Goal: Information Seeking & Learning: Learn about a topic

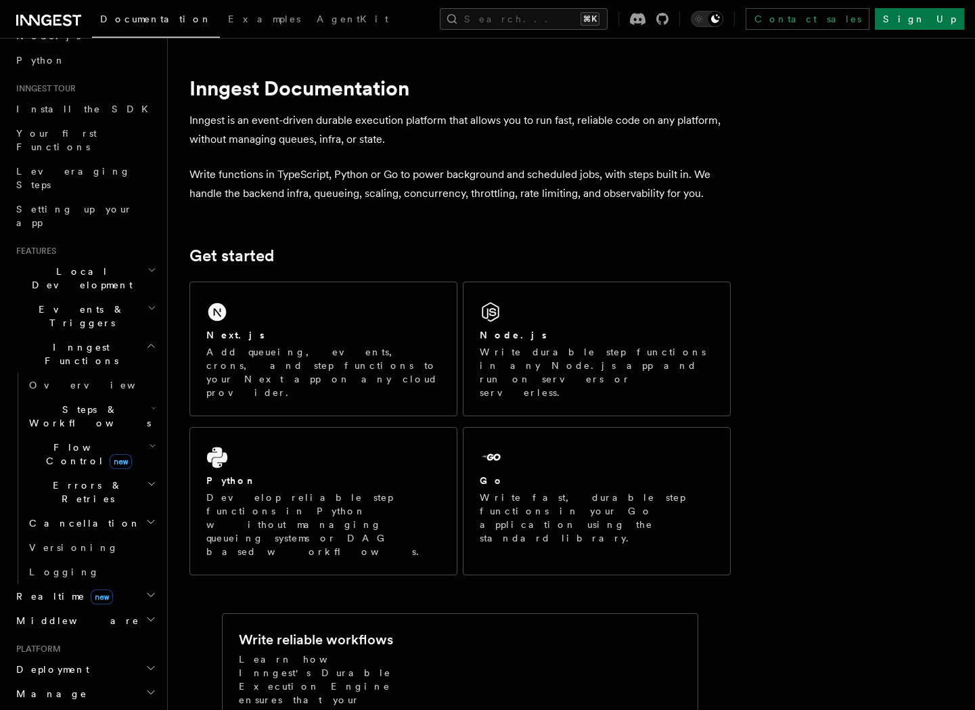
scroll to position [373, 0]
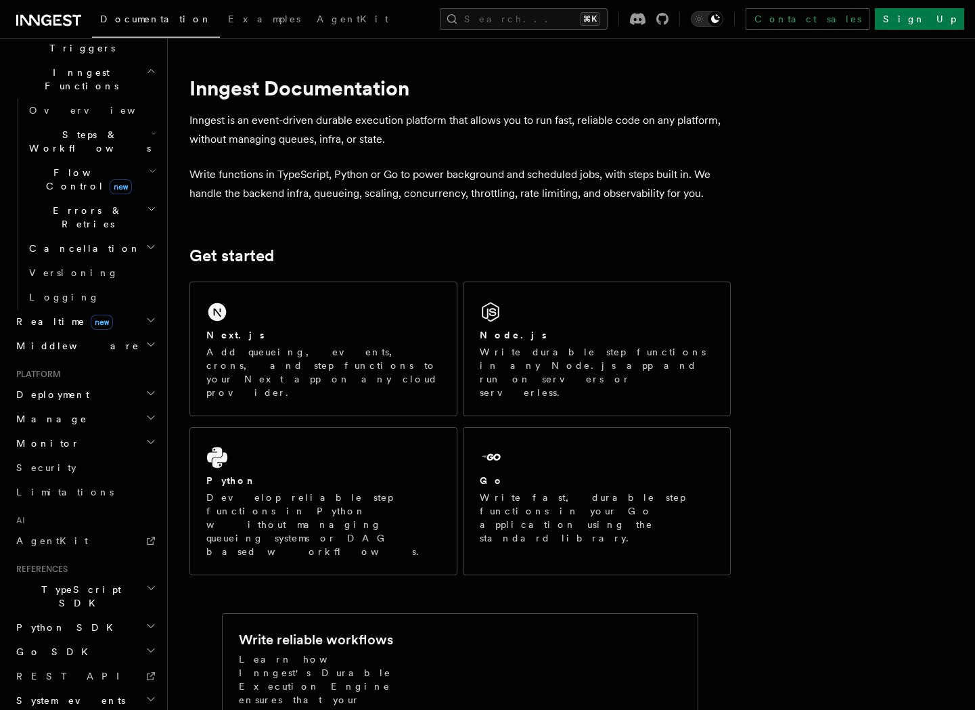
click at [87, 577] on h2 "TypeScript SDK" at bounding box center [85, 596] width 148 height 38
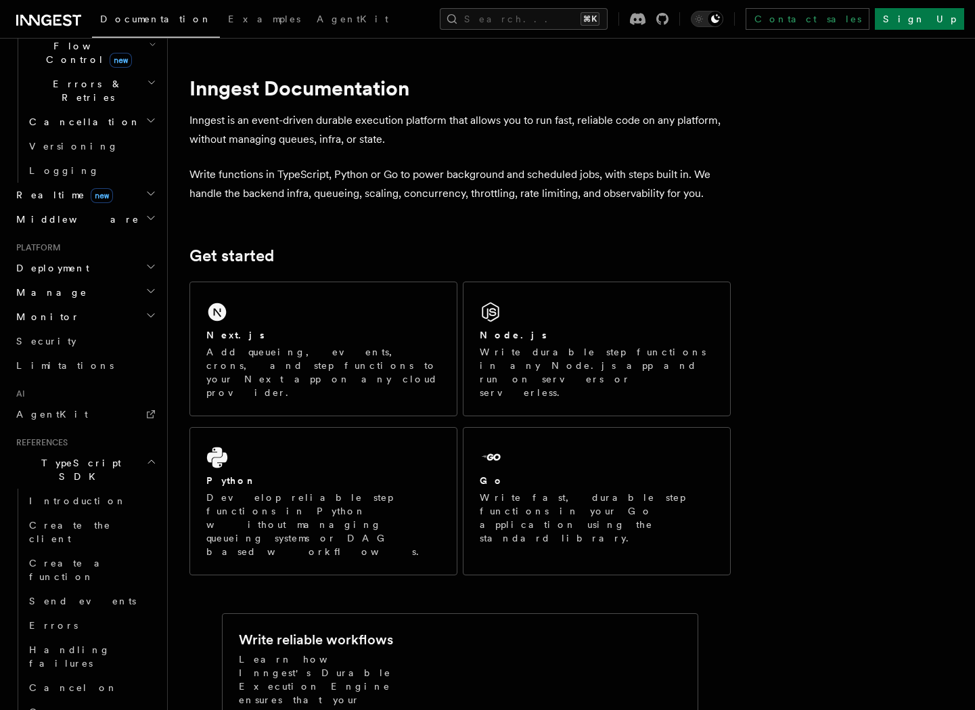
scroll to position [503, 0]
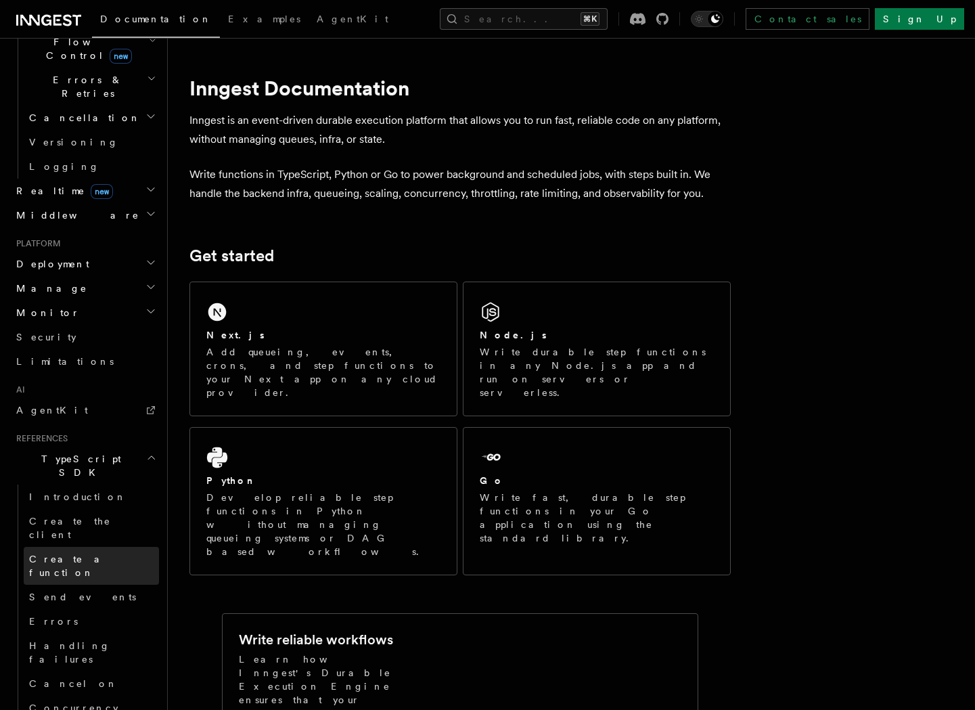
click at [97, 553] on span "Create a function" at bounding box center [69, 565] width 80 height 24
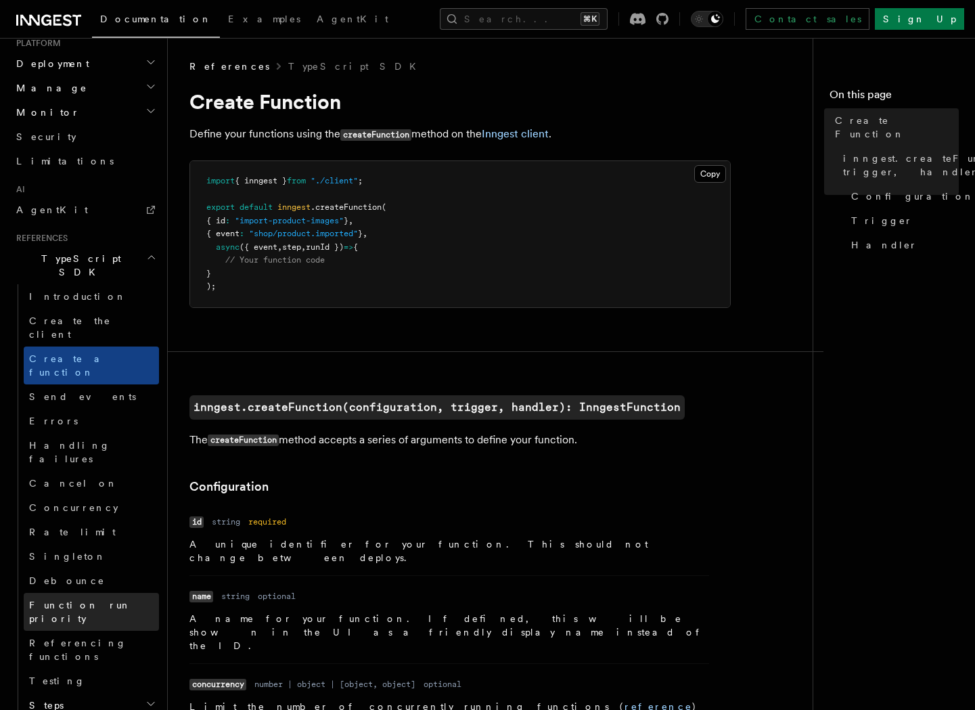
scroll to position [705, 0]
click at [95, 383] on link "Send events" at bounding box center [91, 395] width 135 height 24
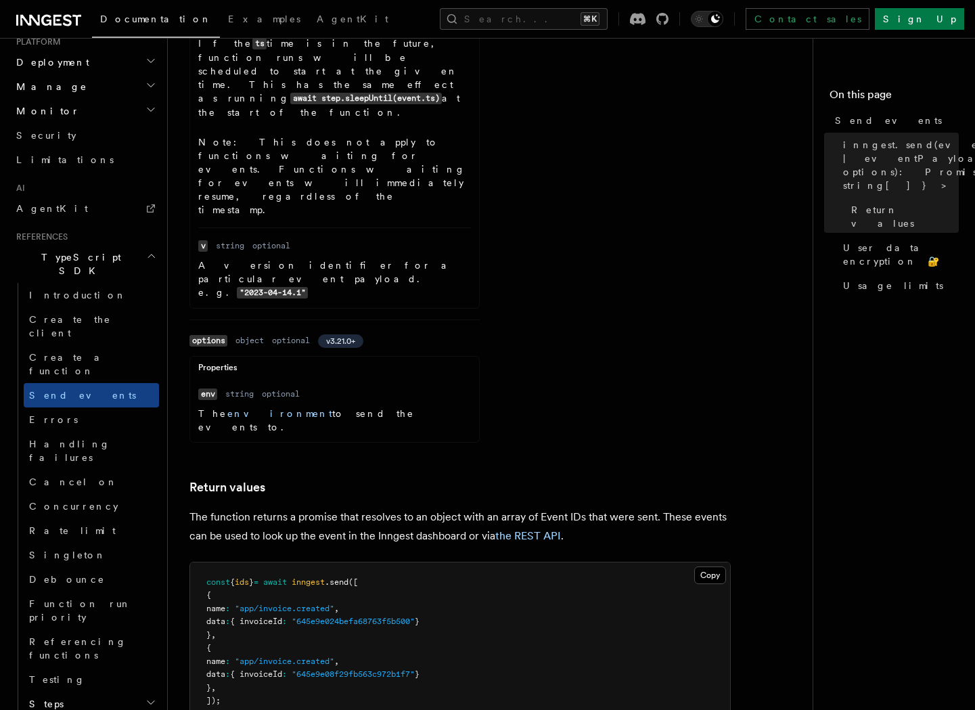
scroll to position [1251, 0]
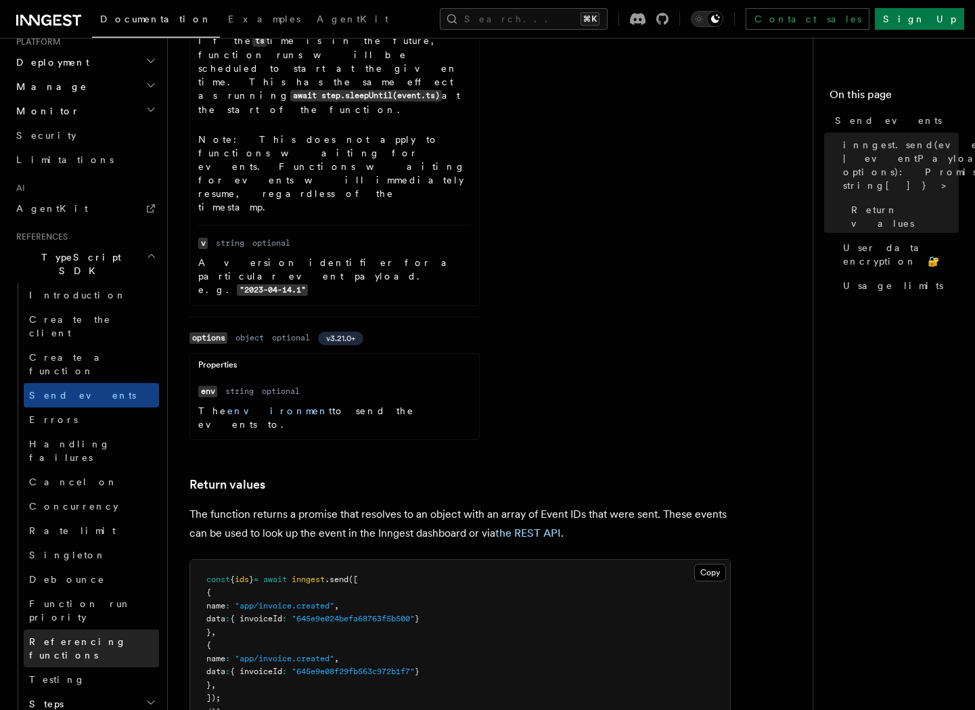
click at [104, 636] on span "Referencing functions" at bounding box center [77, 648] width 97 height 24
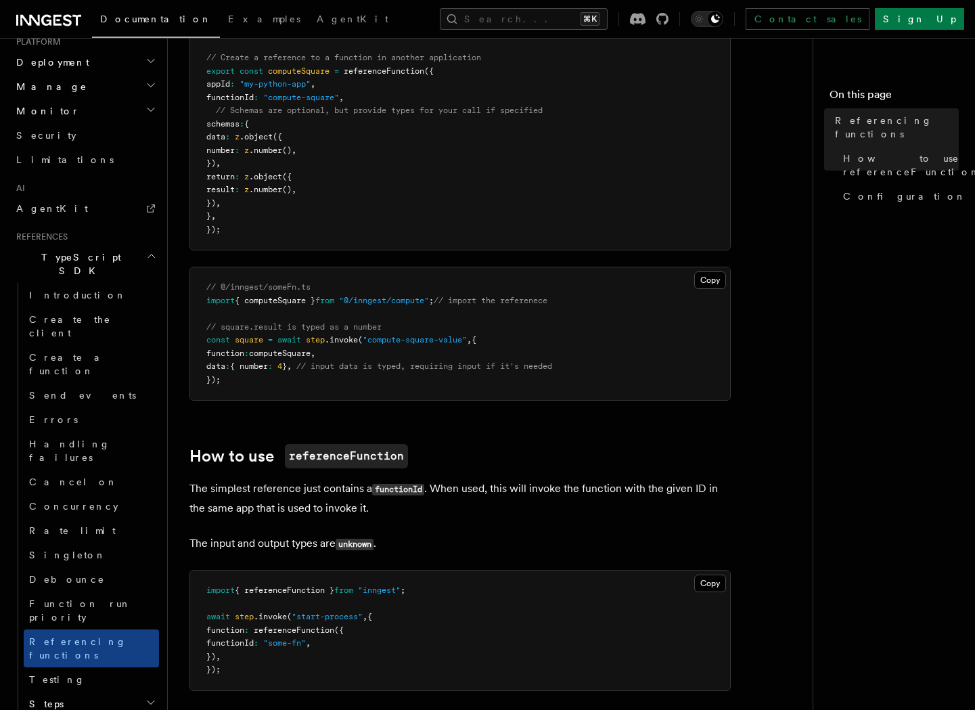
scroll to position [296, 0]
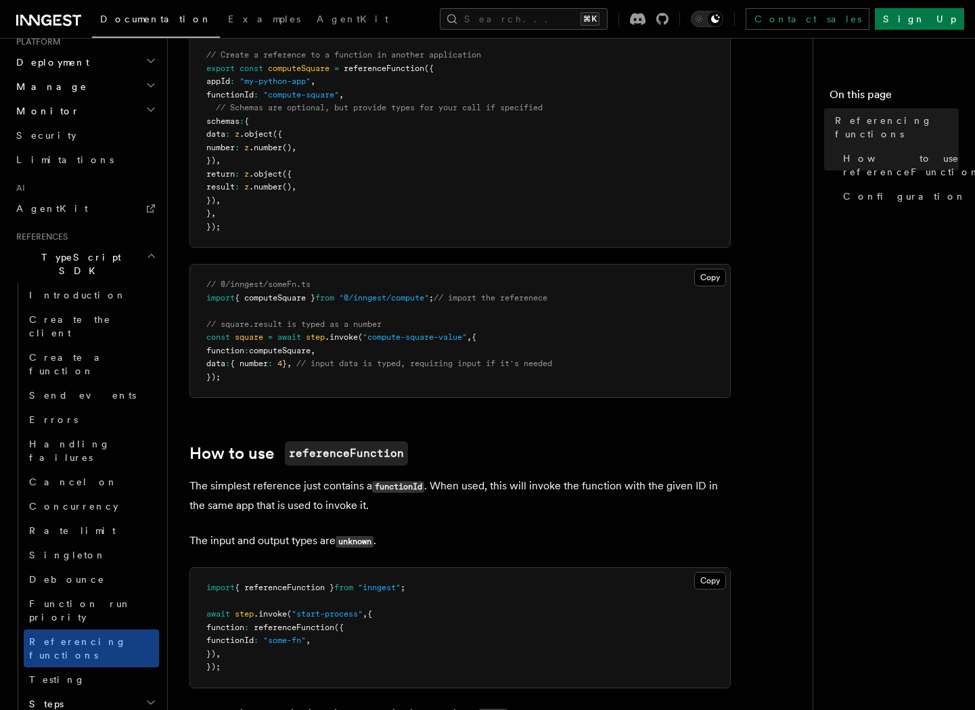
click at [80, 691] on h2 "Steps" at bounding box center [91, 703] width 135 height 24
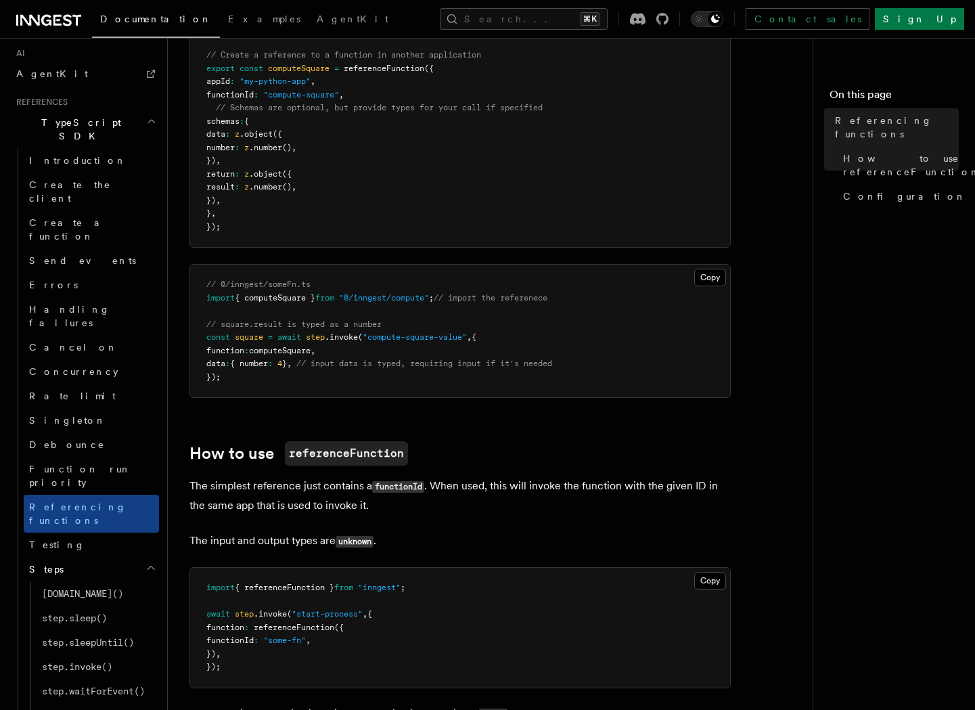
scroll to position [841, 0]
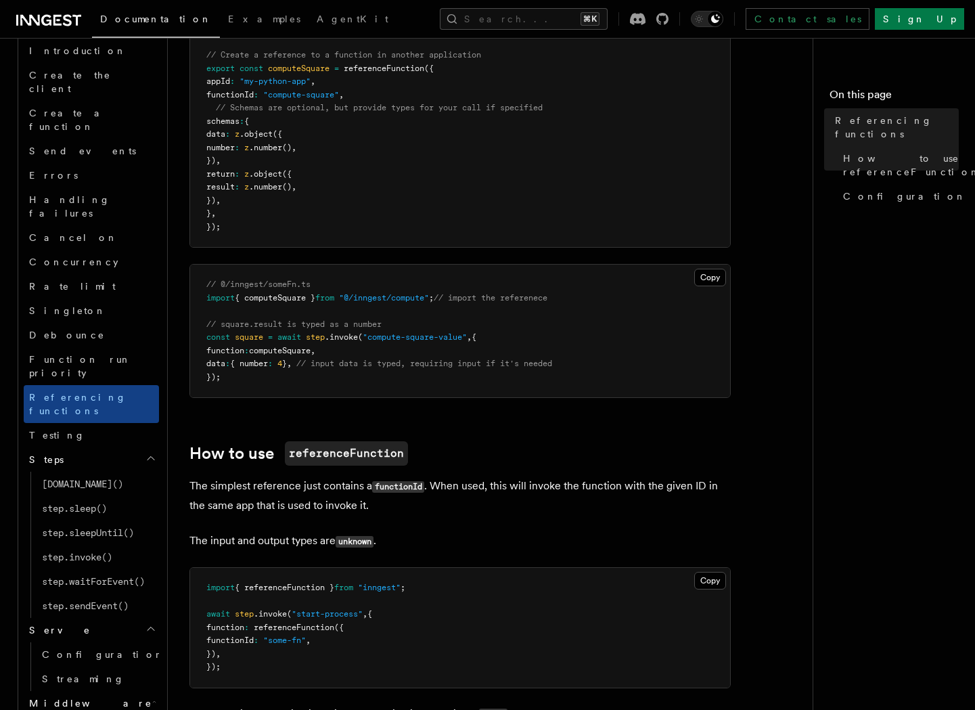
scroll to position [963, 0]
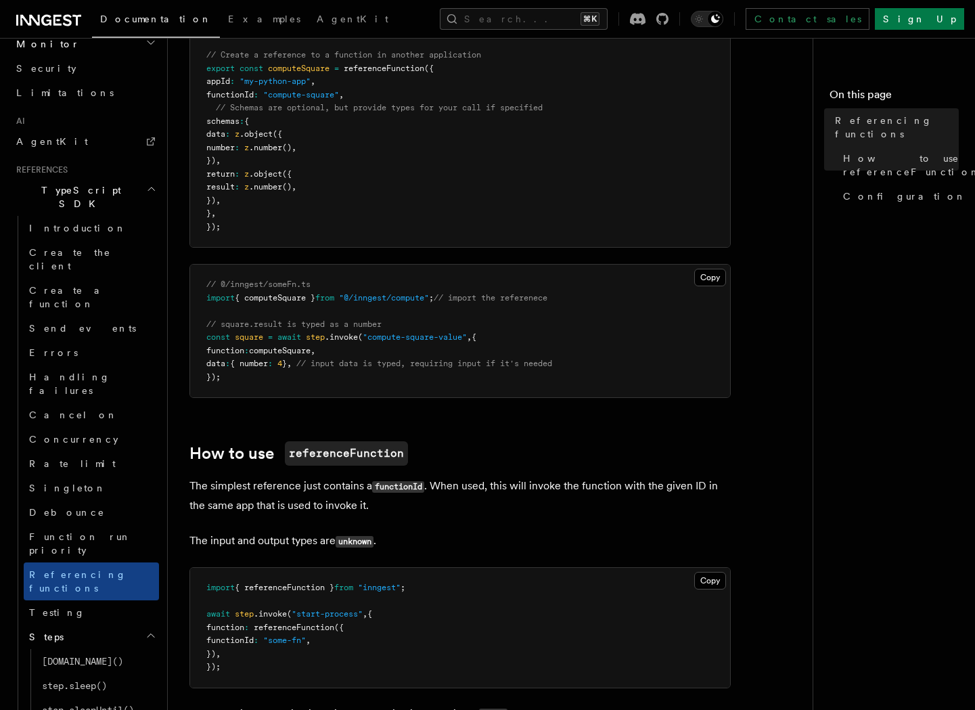
scroll to position [770, 0]
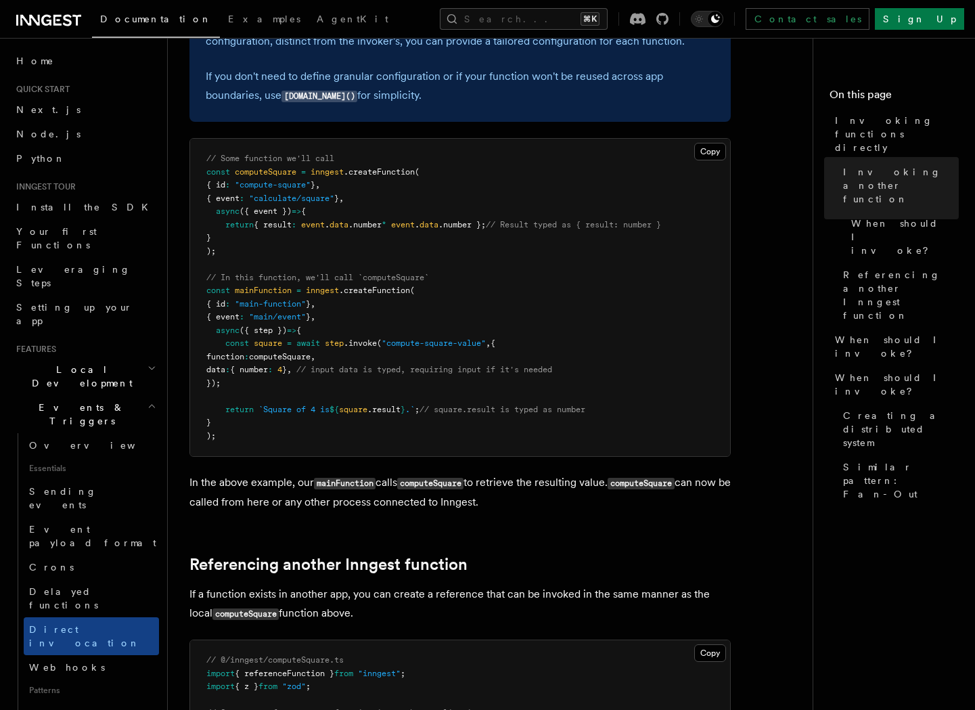
scroll to position [440, 0]
